Goal: Transaction & Acquisition: Purchase product/service

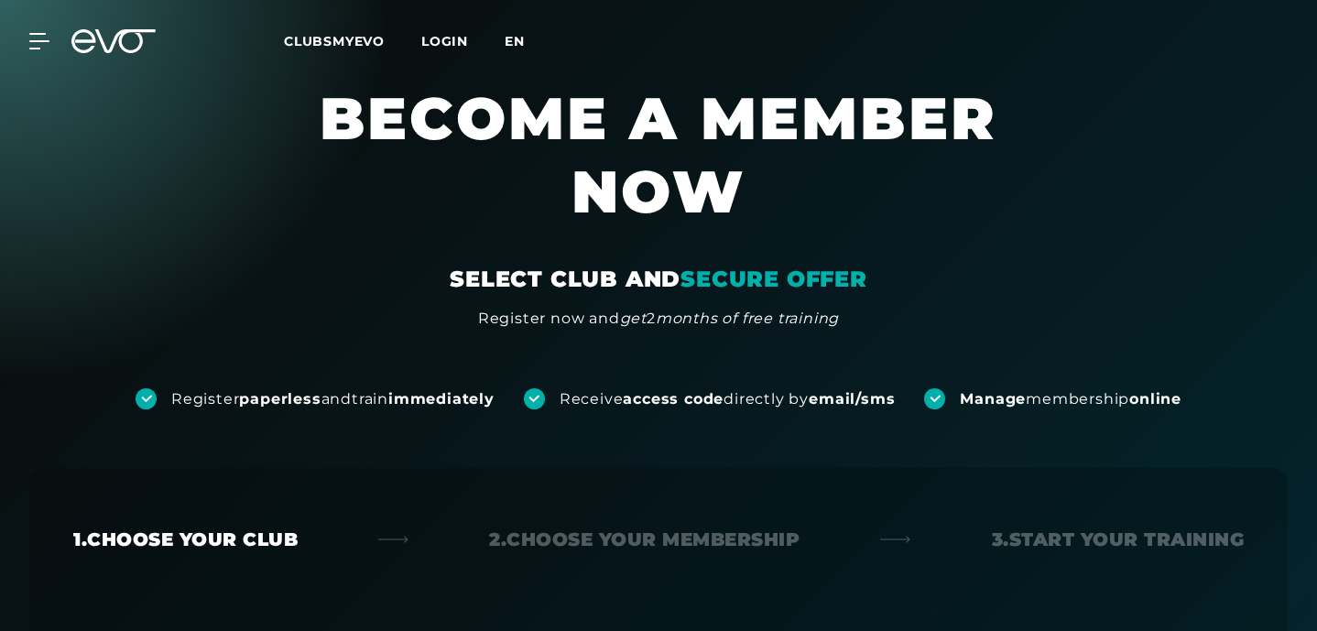
click at [517, 44] on span "EN" at bounding box center [515, 41] width 20 height 16
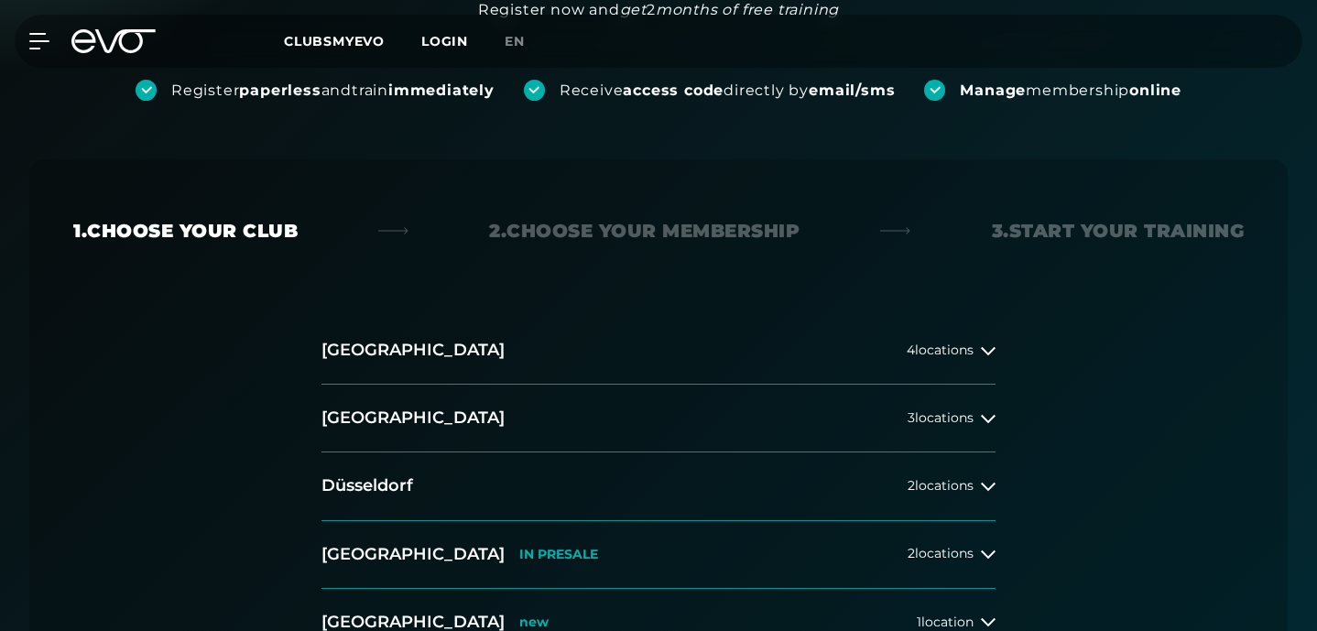
scroll to position [340, 0]
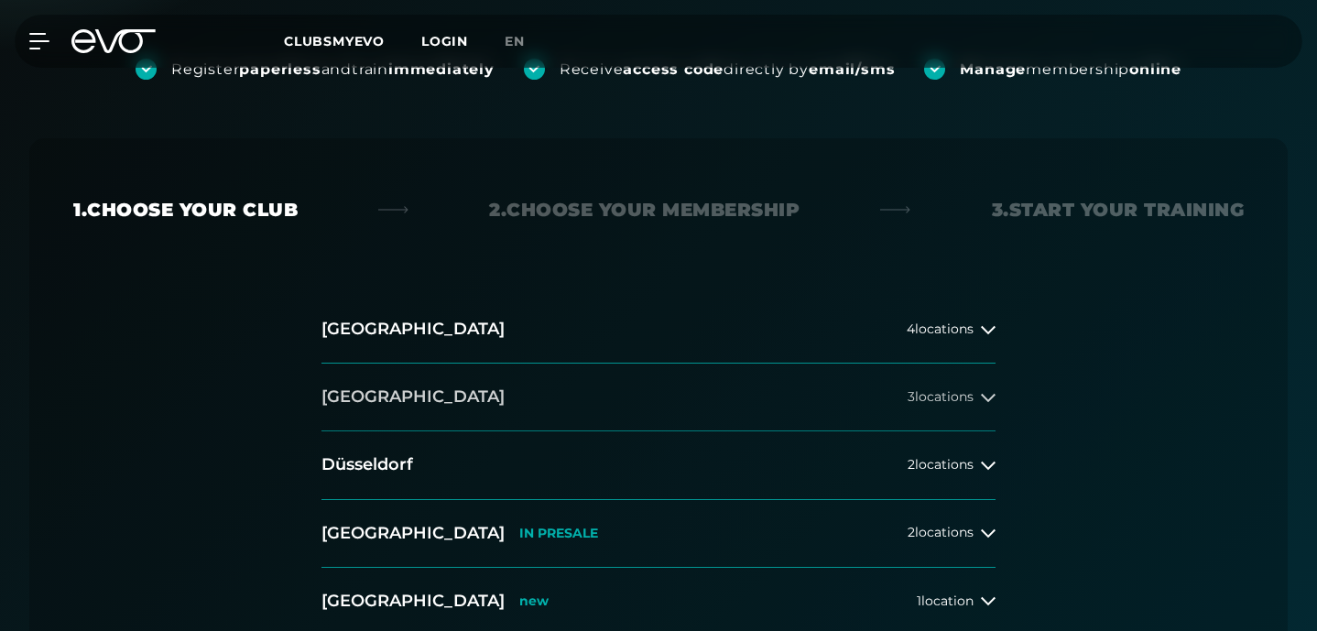
click at [911, 391] on span "3 locations" at bounding box center [941, 397] width 66 height 14
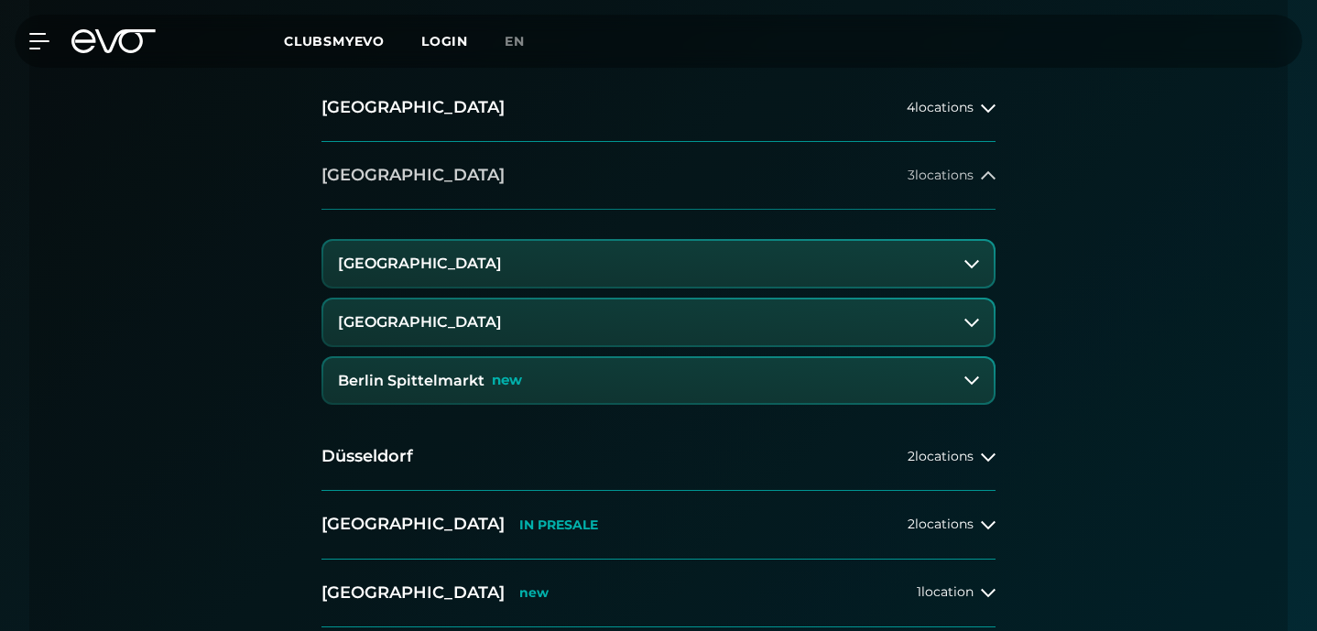
scroll to position [570, 0]
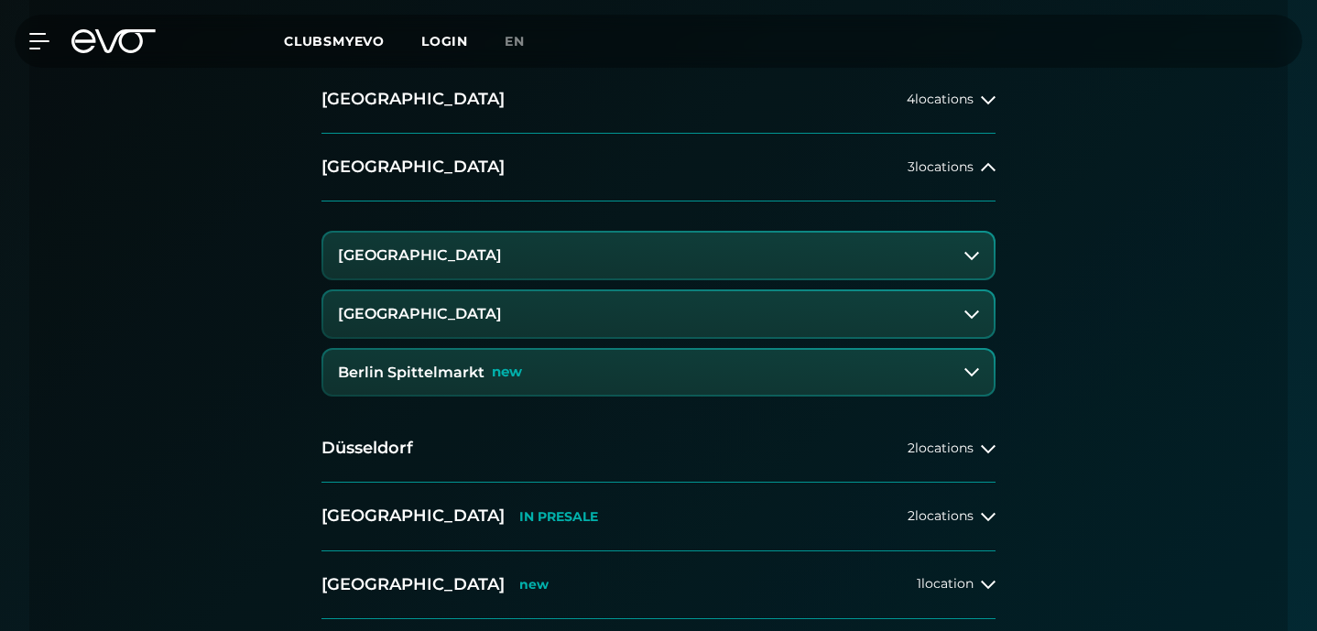
click at [475, 320] on h3 "[GEOGRAPHIC_DATA]" at bounding box center [420, 314] width 164 height 16
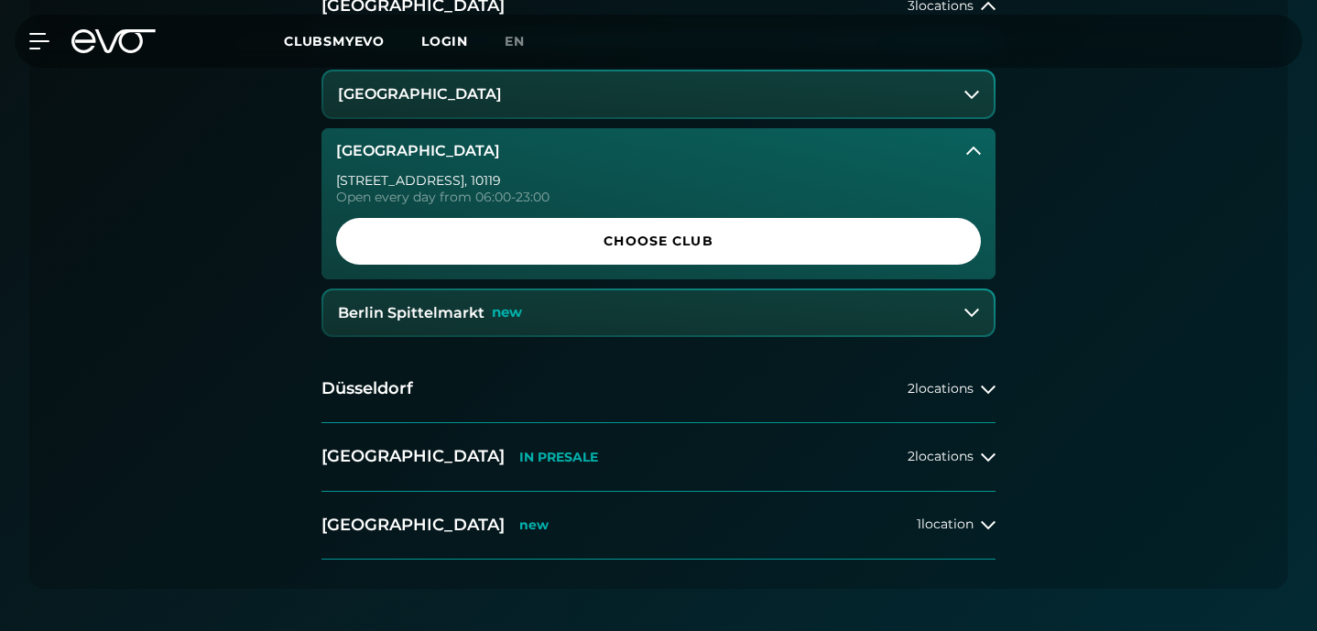
scroll to position [757, 0]
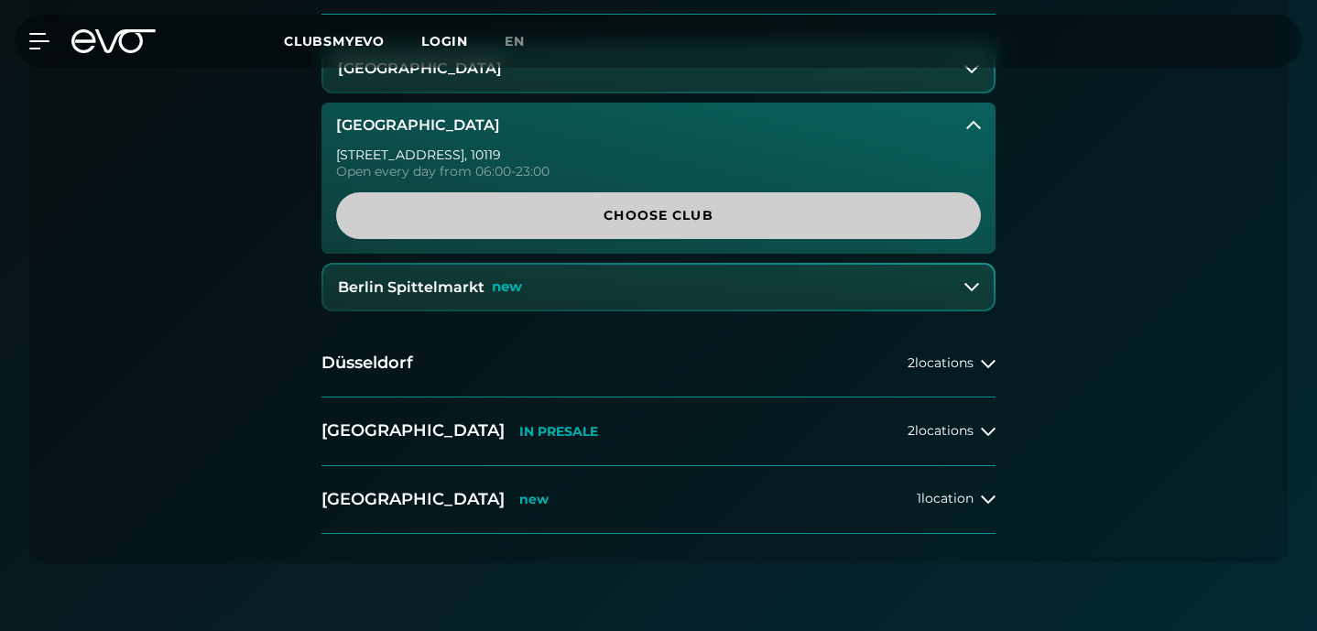
click at [598, 225] on link "CHOOSE CLUB" at bounding box center [658, 215] width 645 height 47
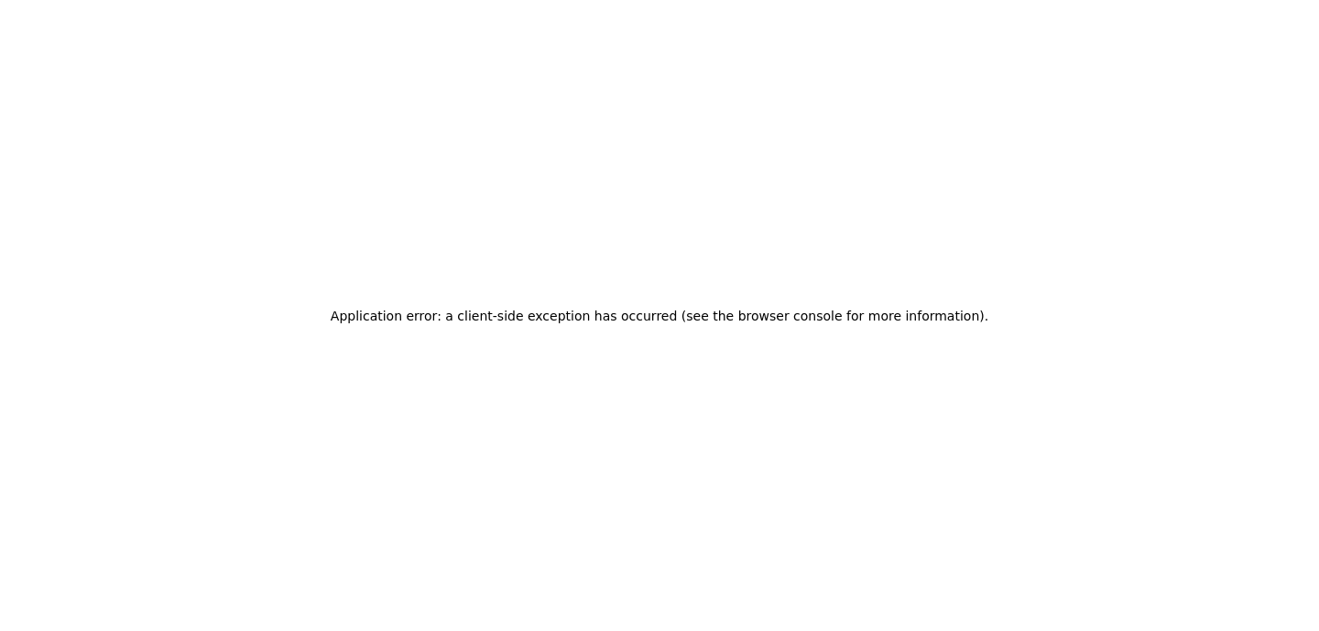
scroll to position [0, 0]
